Goal: Information Seeking & Learning: Learn about a topic

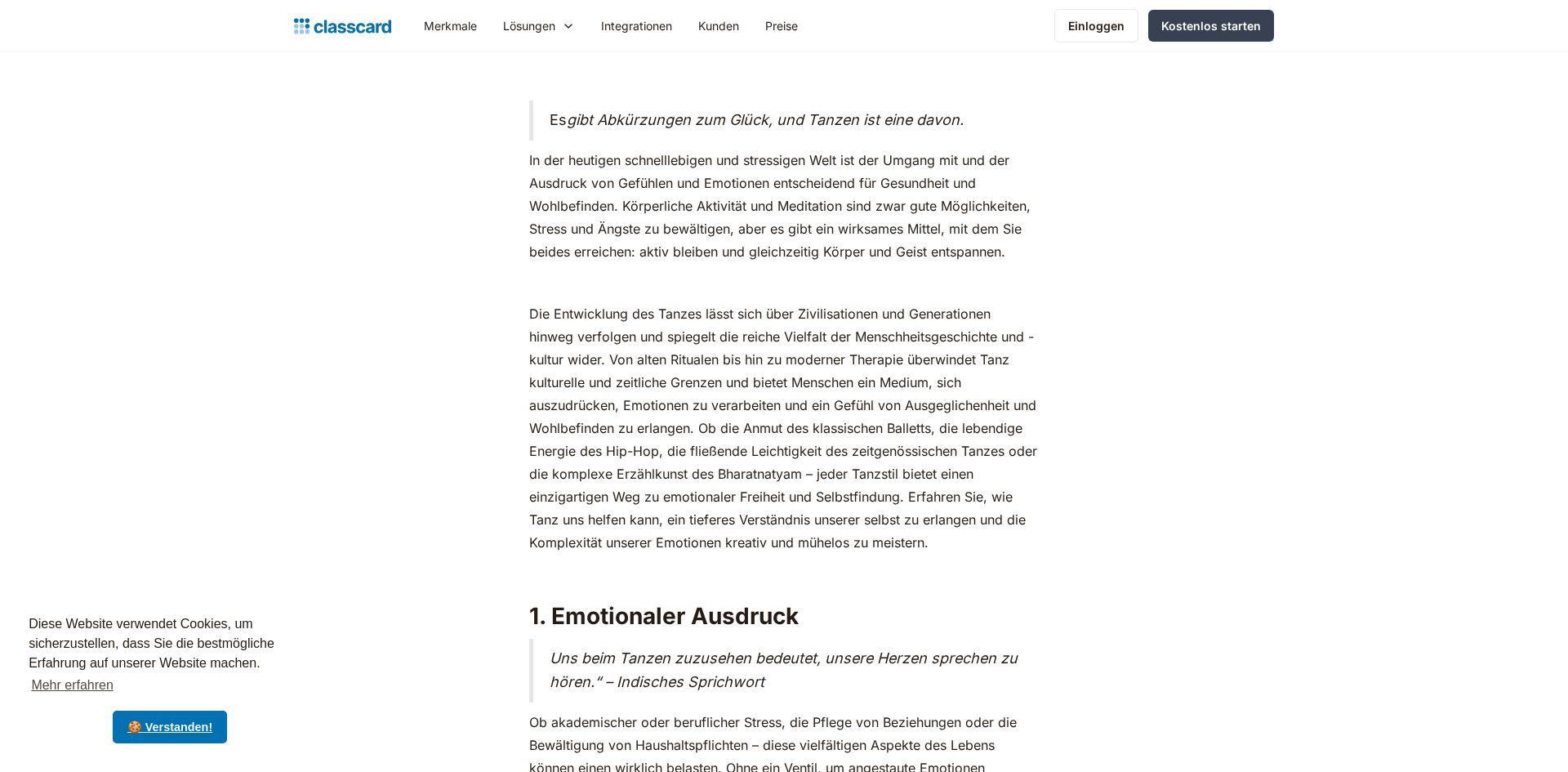
scroll to position [916, 0]
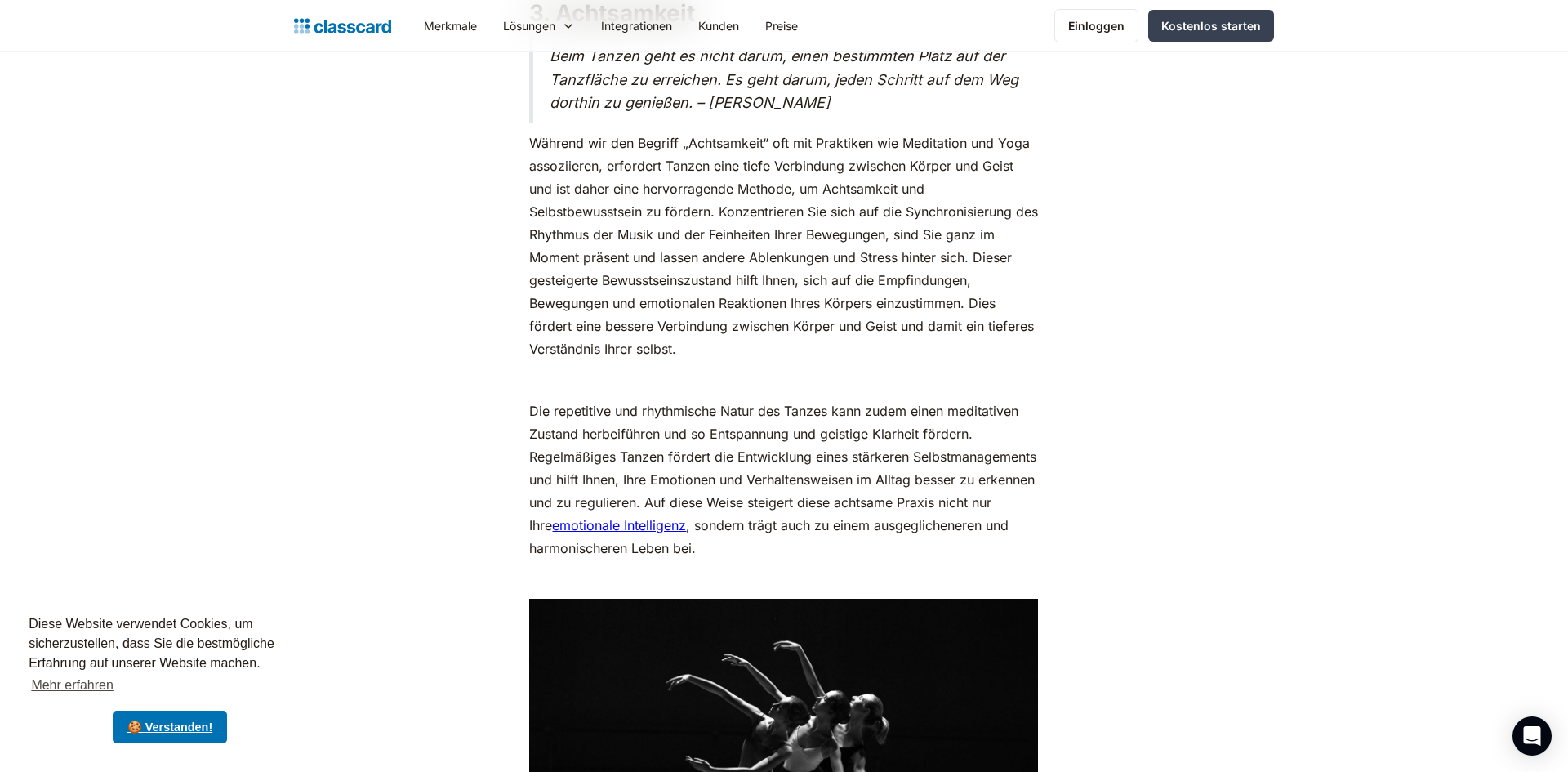
scroll to position [3490, 0]
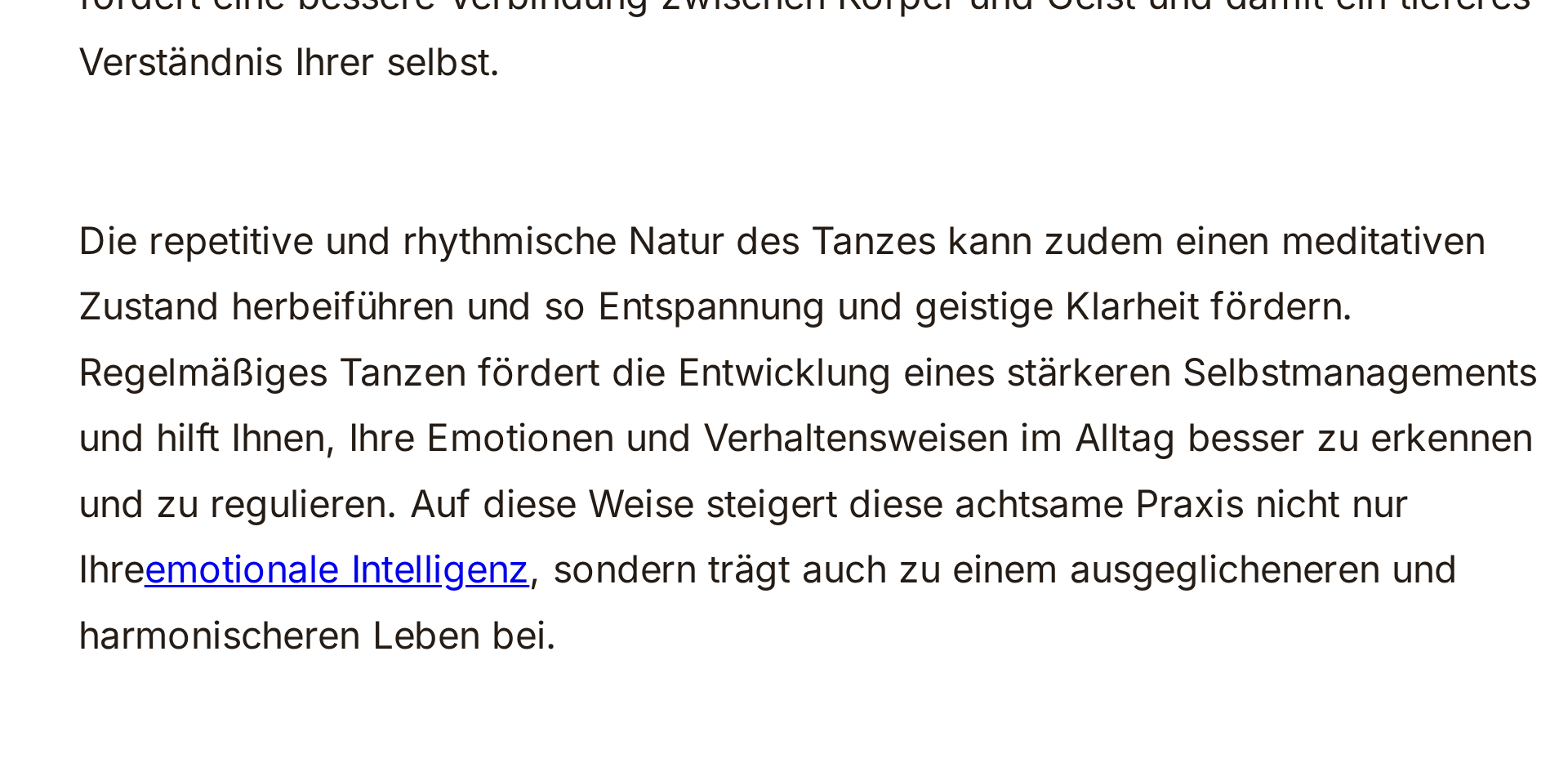
drag, startPoint x: 533, startPoint y: 377, endPoint x: 895, endPoint y: 529, distance: 392.6
click at [895, 529] on p "Die repetitive und rhythmische Natur des Tanzes kann zudem einen meditativen Zu…" at bounding box center [784, 474] width 509 height 160
copy p "Die repetitive und rhythmische Natur des Tanzes kann zudem einen meditativen Zu…"
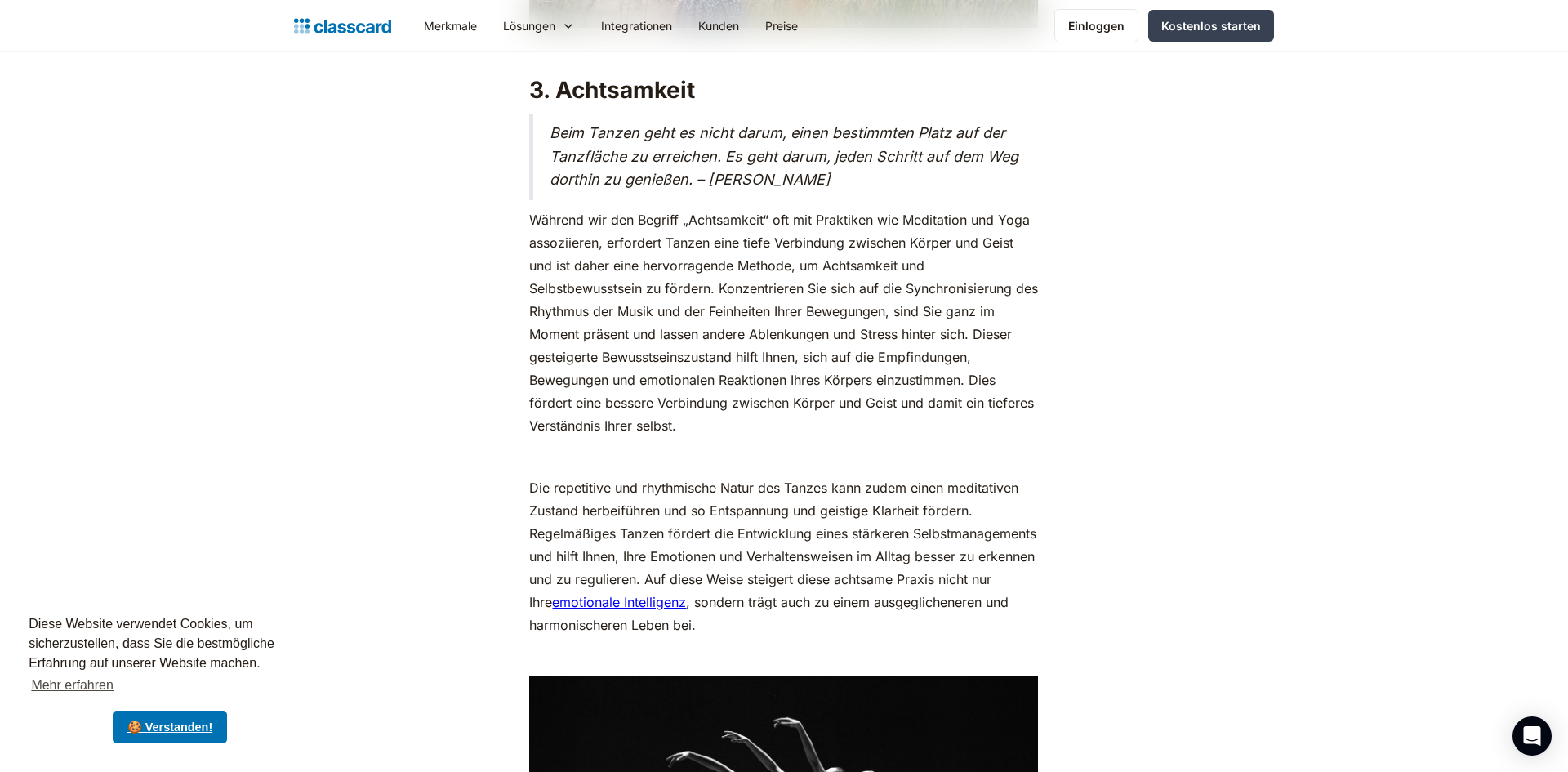
scroll to position [3388, 0]
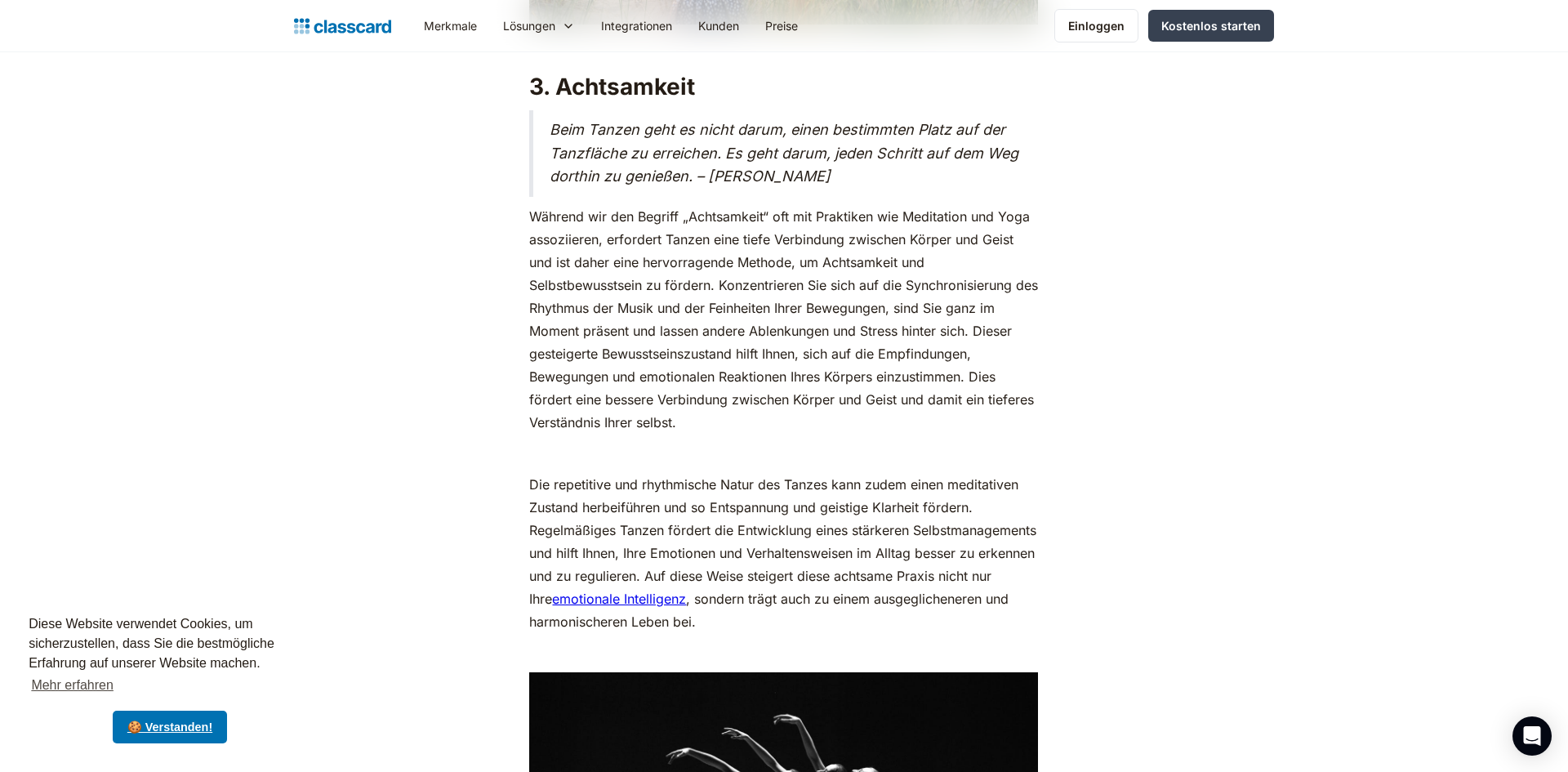
drag, startPoint x: 886, startPoint y: 623, endPoint x: 552, endPoint y: 458, distance: 372.5
copy div "‍ Die repetitive und rhythmische Natur des Tanzes kann zudem einen meditativen …"
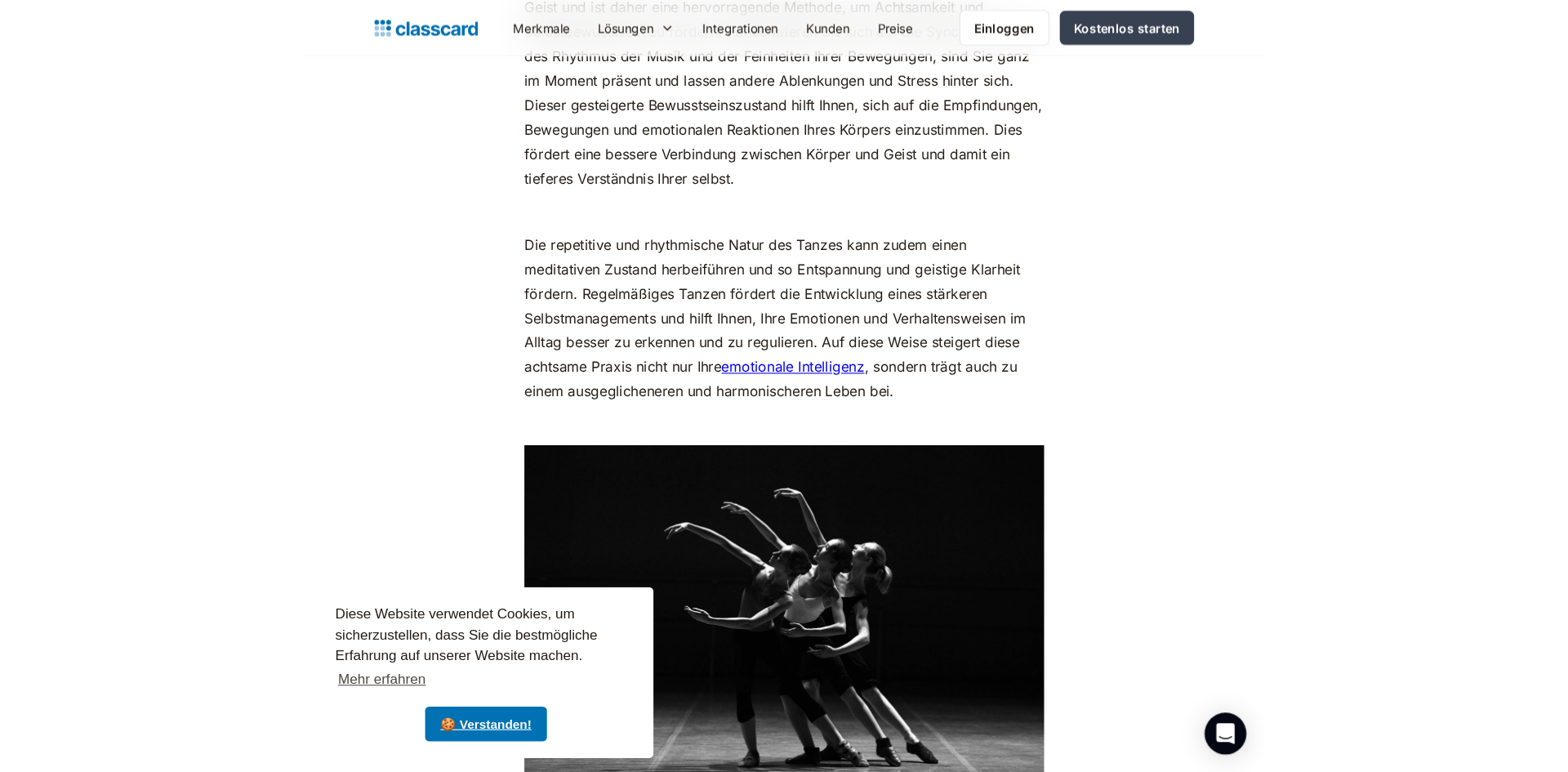
scroll to position [3677, 0]
